Goal: Task Accomplishment & Management: Manage account settings

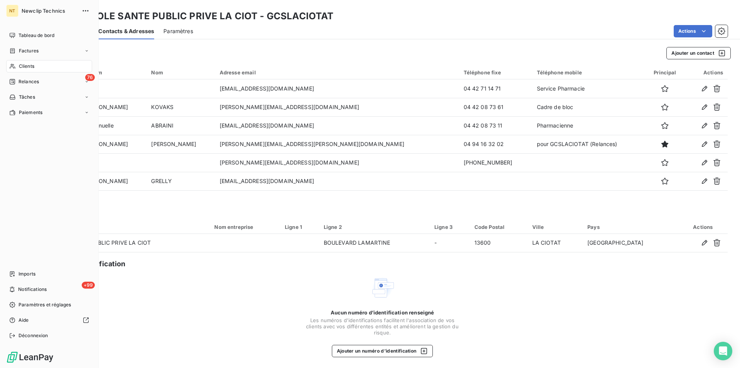
click at [28, 66] on span "Clients" at bounding box center [26, 66] width 15 height 7
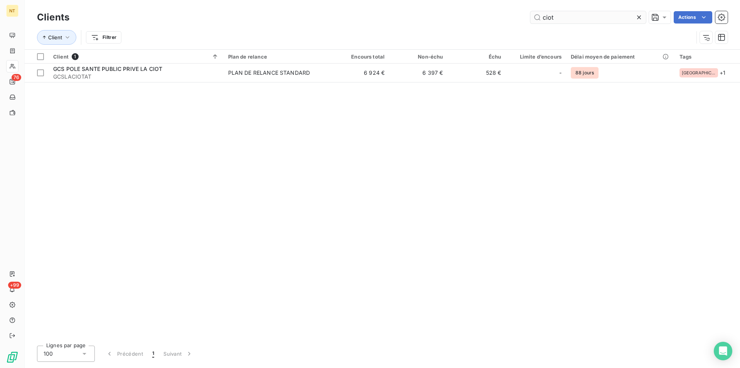
drag, startPoint x: 559, startPoint y: 14, endPoint x: 540, endPoint y: 20, distance: 20.3
click at [540, 20] on input "ciot" at bounding box center [588, 17] width 116 height 12
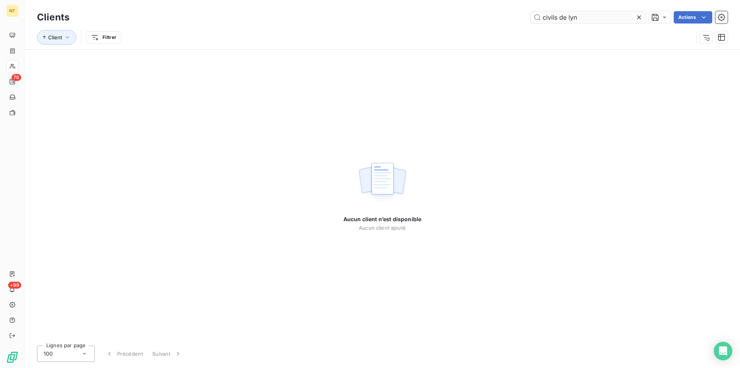
click at [569, 17] on input "civils de lyn" at bounding box center [588, 17] width 116 height 12
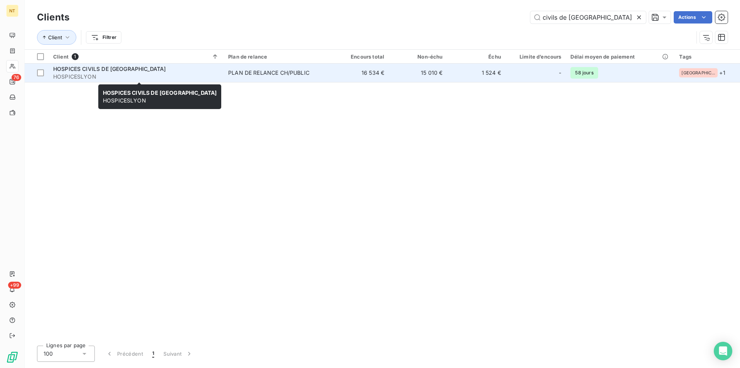
type input "civils de [GEOGRAPHIC_DATA]"
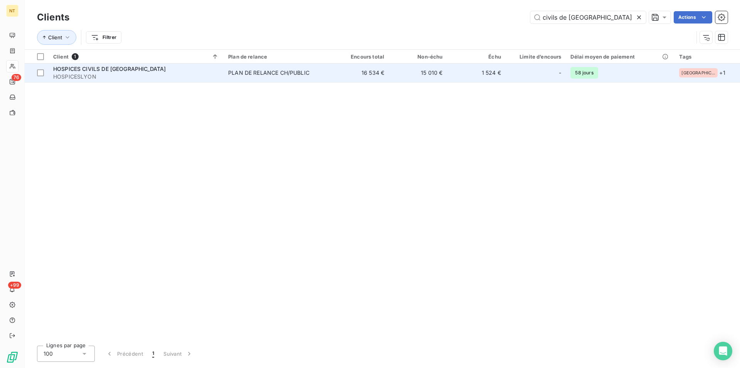
click at [99, 72] on div "HOSPICES CIVILS DE [GEOGRAPHIC_DATA]" at bounding box center [136, 69] width 166 height 8
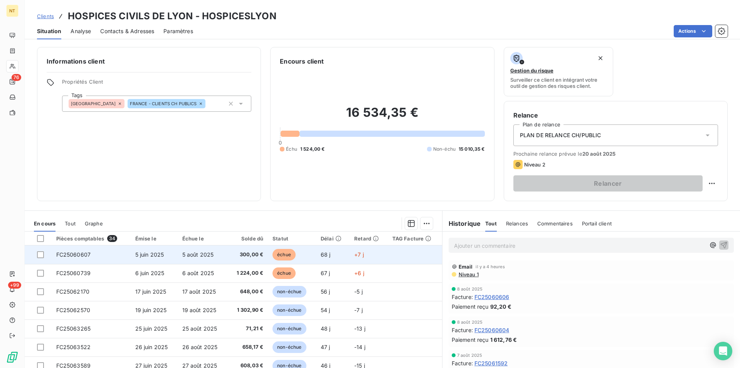
click at [109, 253] on td "FC25060607" at bounding box center [91, 254] width 79 height 18
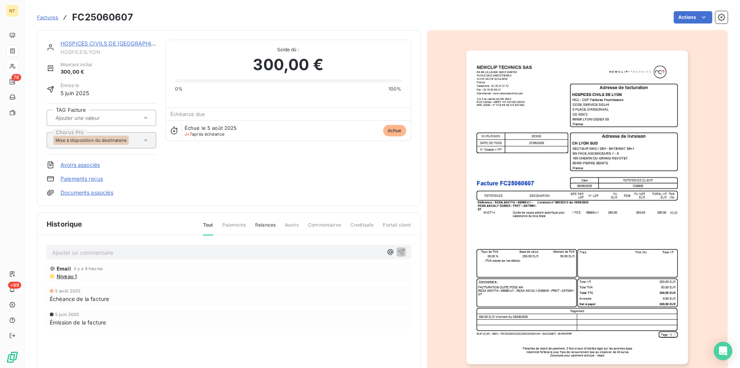
click at [71, 252] on p "Ajouter un commentaire ﻿" at bounding box center [217, 253] width 331 height 10
click at [114, 255] on p "Mail du [DATE] avaec mandat" at bounding box center [217, 252] width 331 height 9
click at [126, 251] on span "Mail du [DATE] avec mandat" at bounding box center [89, 252] width 74 height 7
click at [163, 251] on p "Mail du [DATE] avec mandat 133880" at bounding box center [217, 252] width 331 height 9
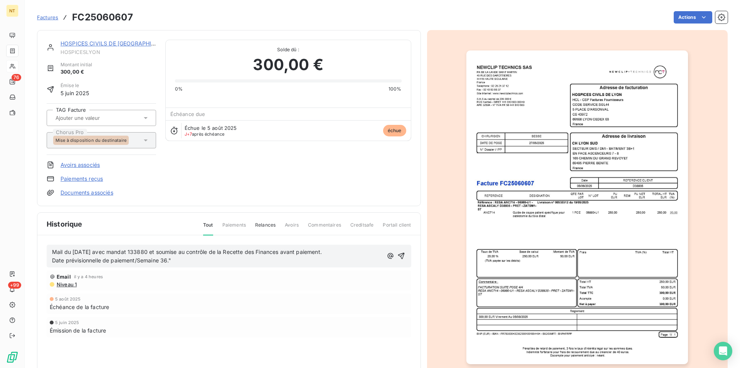
click at [161, 253] on span "Mail du [DATE] avec mandat 133880 et soumise au contrôle de la Recette des Fina…" at bounding box center [187, 252] width 270 height 7
click at [399, 255] on icon "button" at bounding box center [401, 256] width 8 height 8
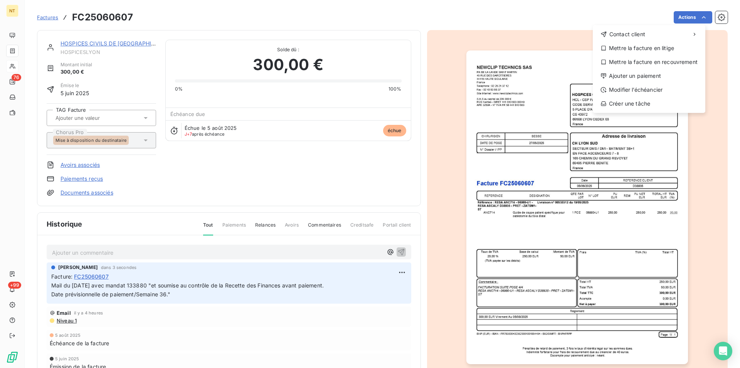
click at [697, 18] on html "NT 76 +99 Factures FC25060607 Actions Contact client Mettre la facture en litig…" at bounding box center [370, 184] width 740 height 368
click at [645, 50] on div "Mettre la facture en litige" at bounding box center [649, 48] width 106 height 12
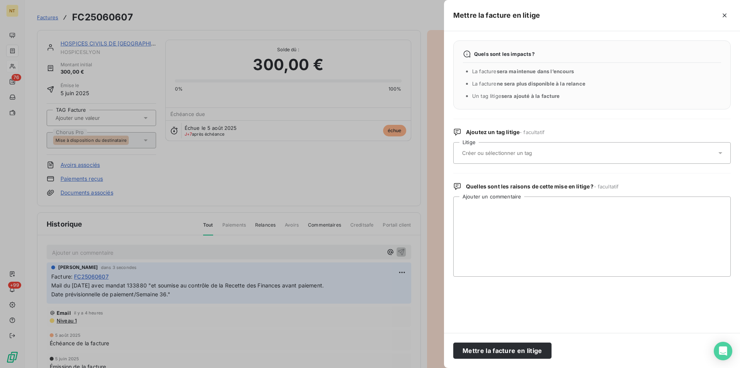
click at [488, 149] on div at bounding box center [588, 153] width 257 height 16
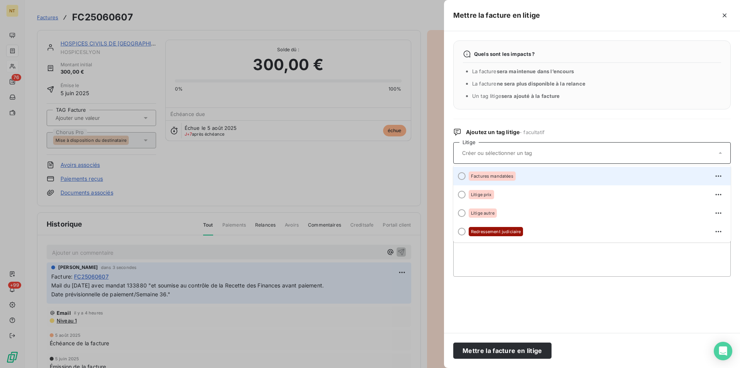
click at [460, 175] on div at bounding box center [462, 176] width 8 height 8
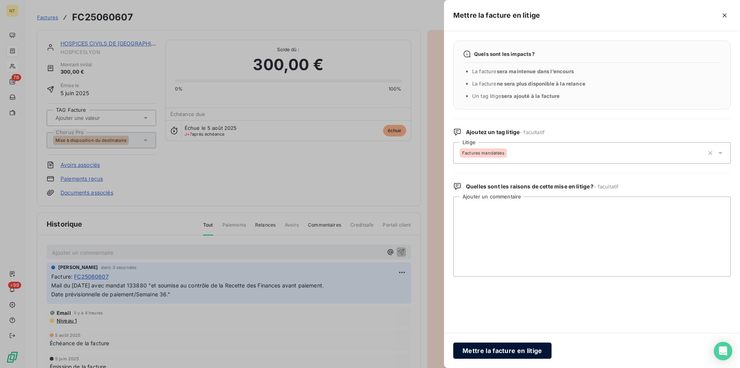
click at [508, 353] on button "Mettre la facture en litige" at bounding box center [502, 351] width 98 height 16
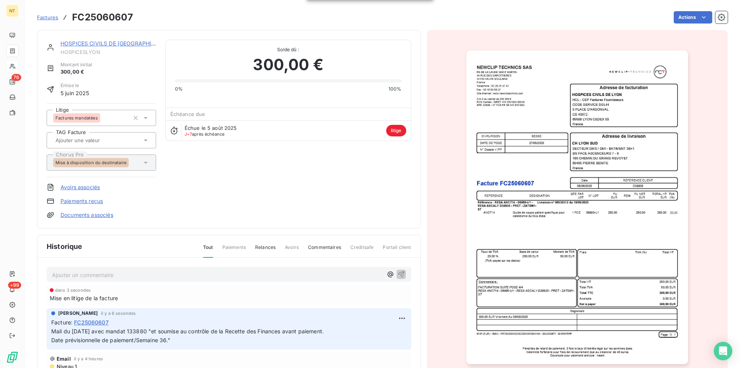
click at [87, 45] on link "HOSPICES CIVILS DE [GEOGRAPHIC_DATA]" at bounding box center [116, 43] width 113 height 7
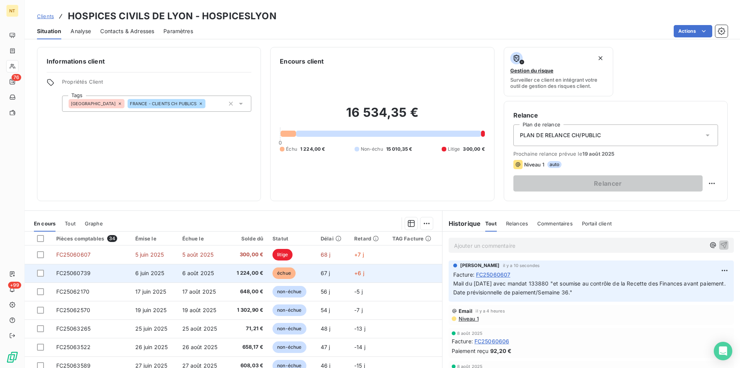
click at [68, 274] on span "FC25060739" at bounding box center [73, 273] width 35 height 7
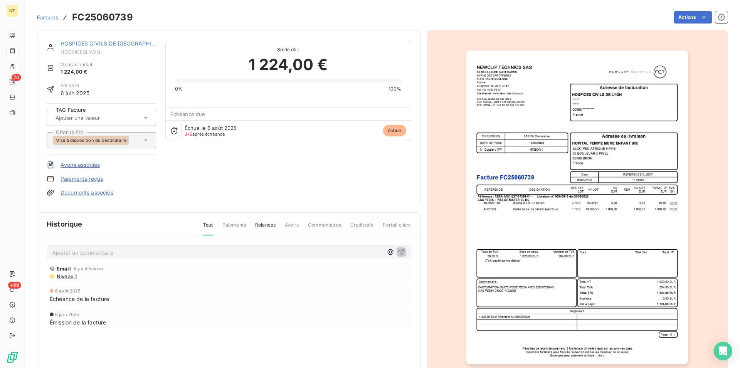
click at [104, 45] on link "HOSPICES CIVILS DE [GEOGRAPHIC_DATA]" at bounding box center [116, 43] width 113 height 7
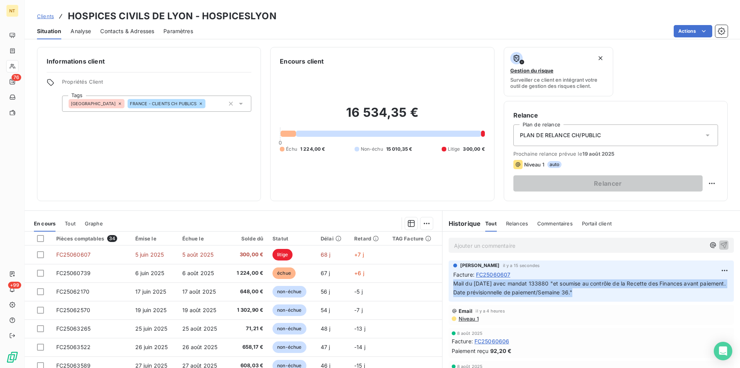
drag, startPoint x: 448, startPoint y: 283, endPoint x: 588, endPoint y: 304, distance: 141.5
click at [588, 302] on div "[PERSON_NAME] il y a 15 secondes Facture : FC25060607 Mail du [DATE] avec manda…" at bounding box center [590, 280] width 285 height 41
copy p "Mail du [DATE] avec mandat 133880 "et soumise au contrôle de la Recette des Fin…"
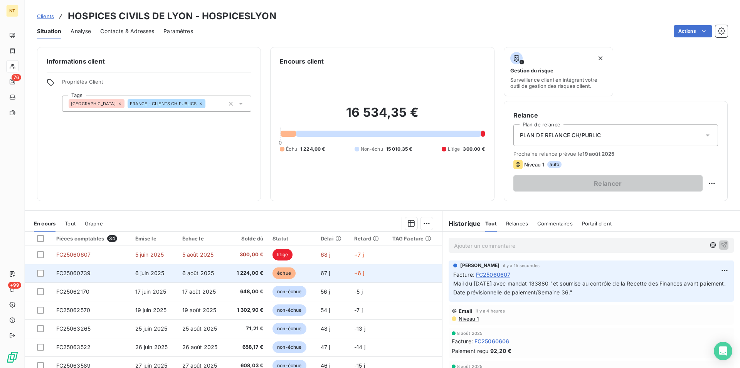
click at [72, 273] on span "FC25060739" at bounding box center [73, 273] width 35 height 7
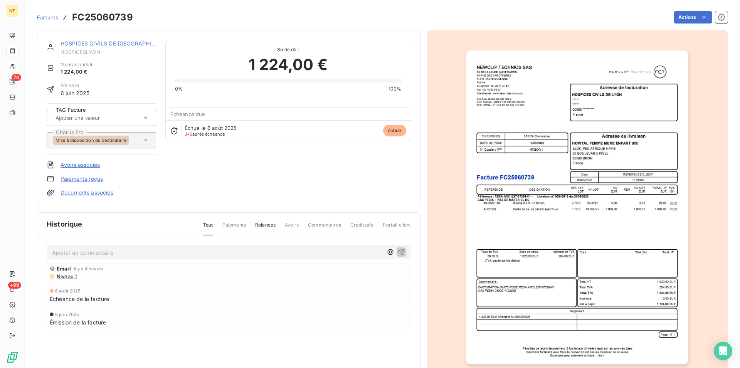
click at [71, 250] on p "Ajouter un commentaire ﻿" at bounding box center [217, 253] width 331 height 10
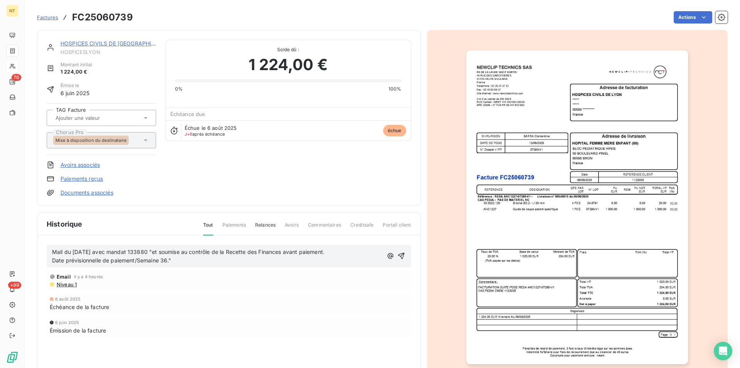
click at [158, 253] on span "Mail du [DATE] avec mandat 133880 "et soumise au contrôle de la Recette des Fin…" at bounding box center [188, 252] width 272 height 7
click at [168, 261] on span "Date prévisionnelle de paiement/Semaine 36."" at bounding box center [111, 260] width 119 height 7
click at [397, 254] on icon "button" at bounding box center [401, 256] width 8 height 8
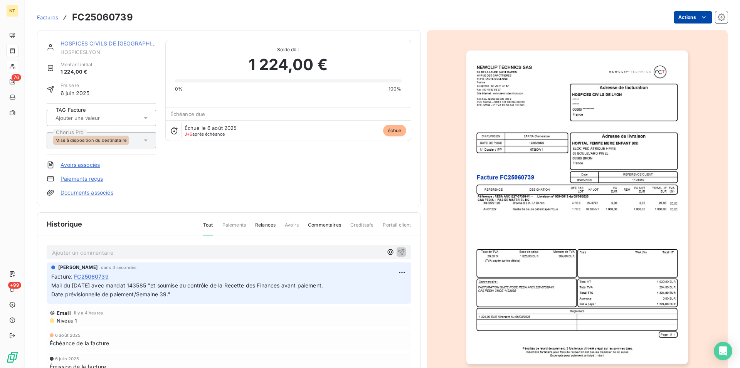
click at [696, 17] on html "NT 76 +99 Factures FC25060739 Actions HOSPICES CIVILS DE LYON HOSPICESLYON Mont…" at bounding box center [370, 184] width 740 height 368
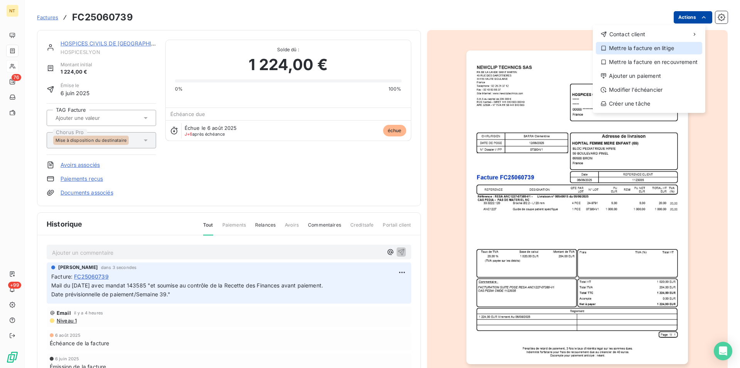
click at [653, 50] on div "Mettre la facture en litige" at bounding box center [649, 48] width 106 height 12
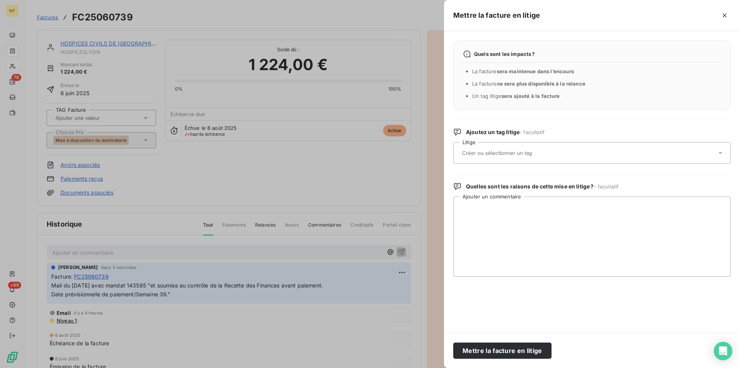
click at [519, 150] on div at bounding box center [588, 153] width 257 height 16
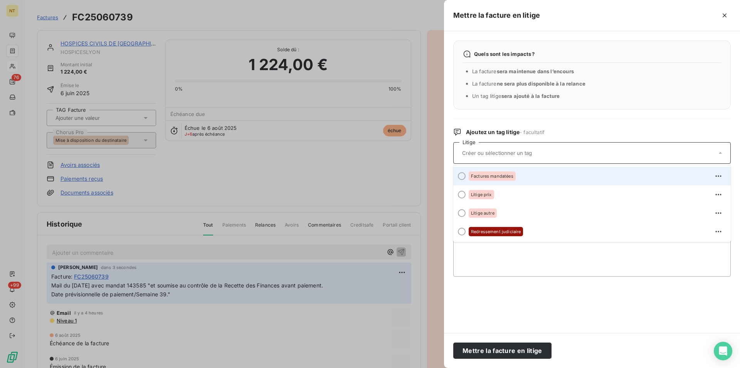
click at [460, 175] on div at bounding box center [462, 176] width 8 height 8
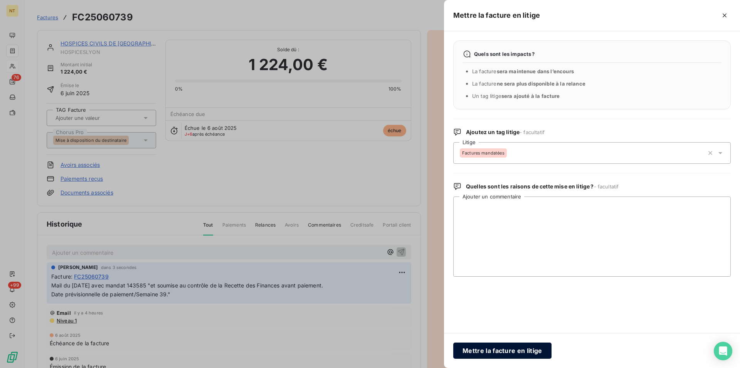
click at [490, 349] on button "Mettre la facture en litige" at bounding box center [502, 351] width 98 height 16
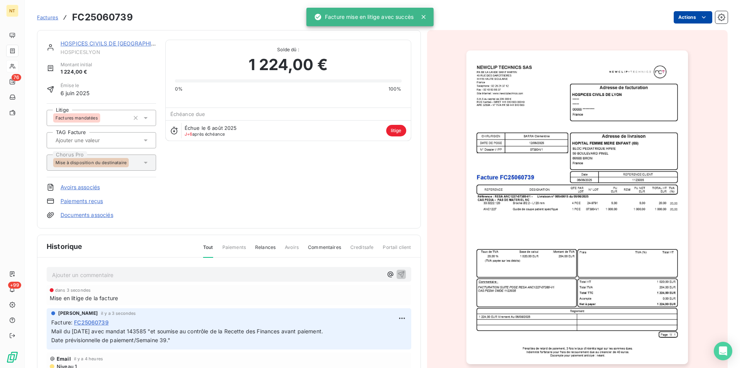
click at [101, 45] on link "HOSPICES CIVILS DE [GEOGRAPHIC_DATA]" at bounding box center [116, 43] width 113 height 7
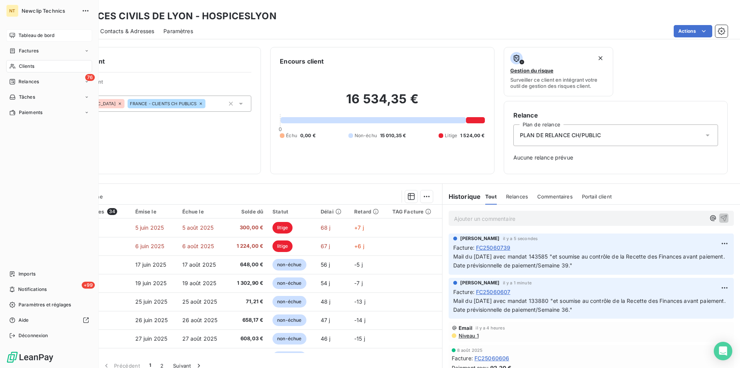
click at [30, 35] on span "Tableau de bord" at bounding box center [36, 35] width 36 height 7
